Goal: Answer question/provide support

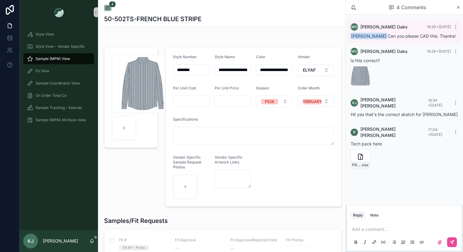
scroll to position [14, 0]
click at [129, 176] on div "Screenshot-2025-10-02-at-1.35.54-PM .png" at bounding box center [131, 126] width 61 height 165
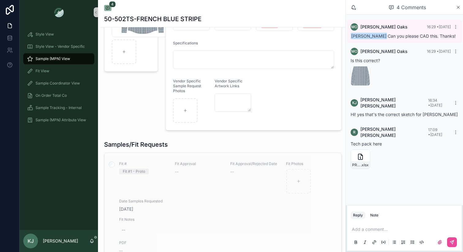
scroll to position [77, 0]
click at [459, 7] on icon "scrollable content" at bounding box center [459, 7] width 2 height 2
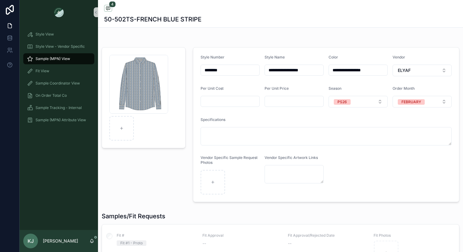
click at [232, 39] on div "scrollable content" at bounding box center [280, 37] width 365 height 5
click at [49, 70] on span "Fit View" at bounding box center [43, 71] width 14 height 5
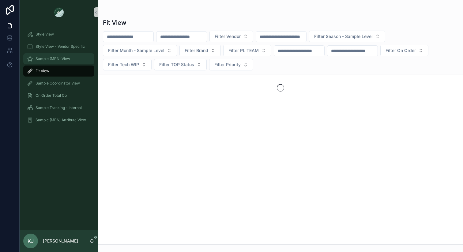
click at [56, 54] on div "Sample (MPN) View" at bounding box center [59, 59] width 64 height 10
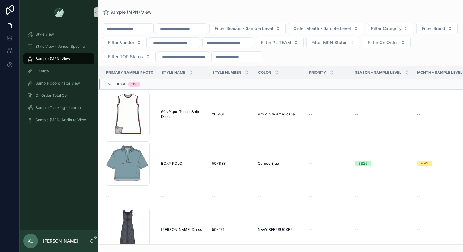
click at [199, 29] on input "scrollable content" at bounding box center [182, 29] width 50 height 9
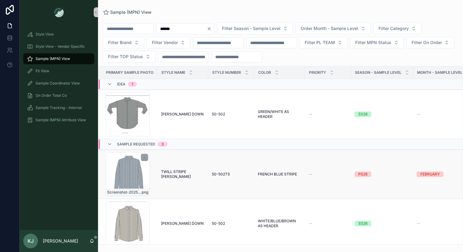
type input "******"
click at [146, 172] on div "Screenshot-2025-10-02-at-1.35.54-PM .png" at bounding box center [128, 174] width 44 height 44
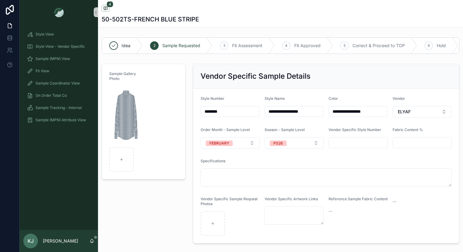
scroll to position [14, 0]
click at [183, 45] on span "Sample Requested" at bounding box center [181, 46] width 38 height 6
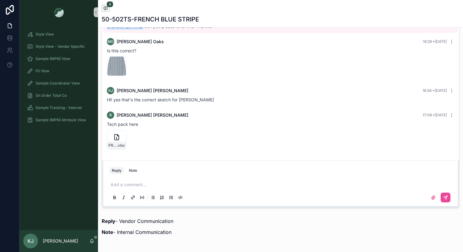
click at [155, 188] on p "scrollable content" at bounding box center [282, 185] width 343 height 6
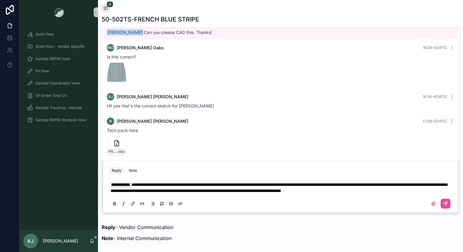
scroll to position [441, 0]
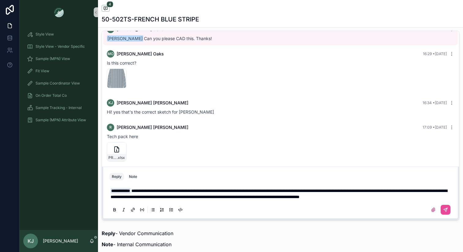
click at [140, 191] on span "**********" at bounding box center [279, 194] width 337 height 10
click at [444, 212] on icon "scrollable content" at bounding box center [446, 210] width 4 height 4
